Goal: Task Accomplishment & Management: Complete application form

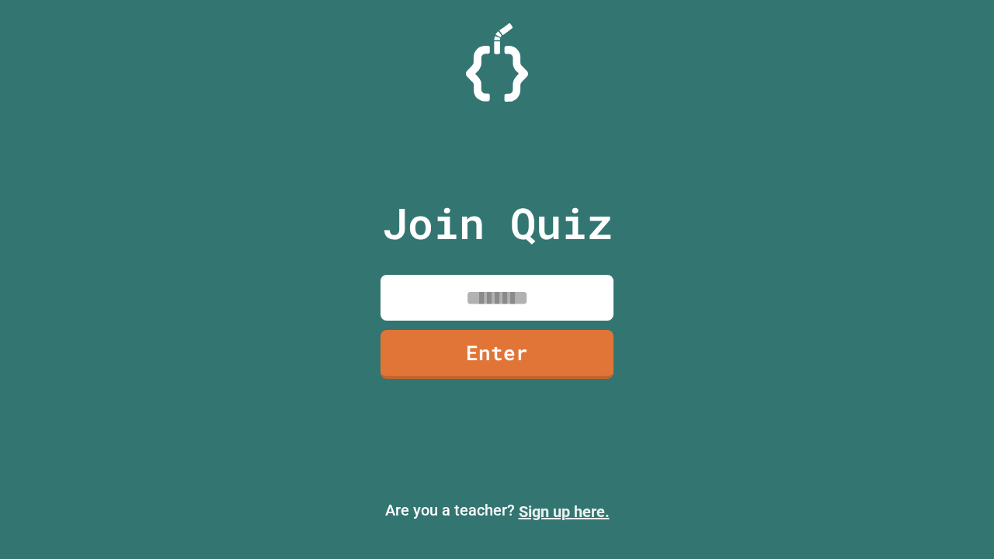
click at [564, 512] on link "Sign up here." at bounding box center [564, 512] width 91 height 19
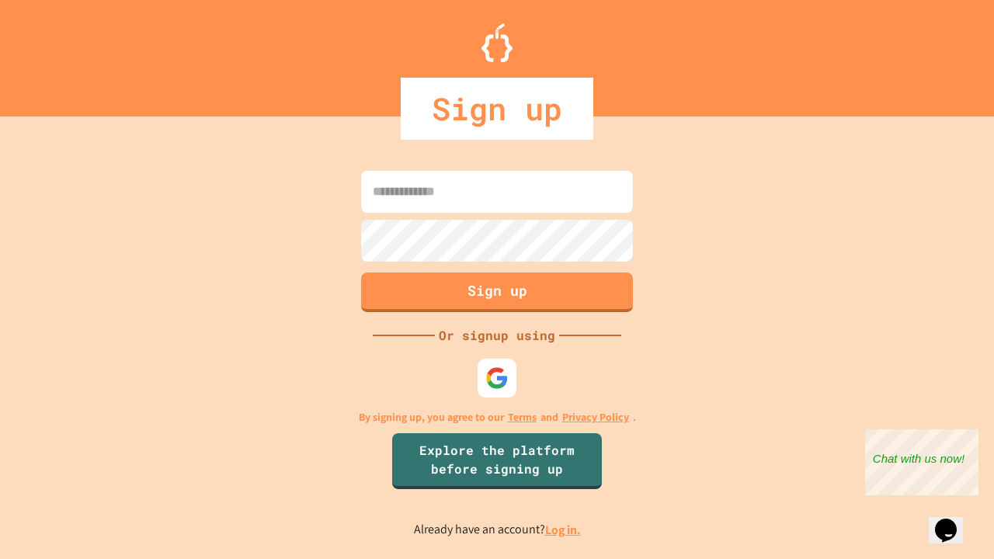
click at [564, 530] on link "Log in." at bounding box center [563, 530] width 36 height 16
